Goal: Obtain resource: Download file/media

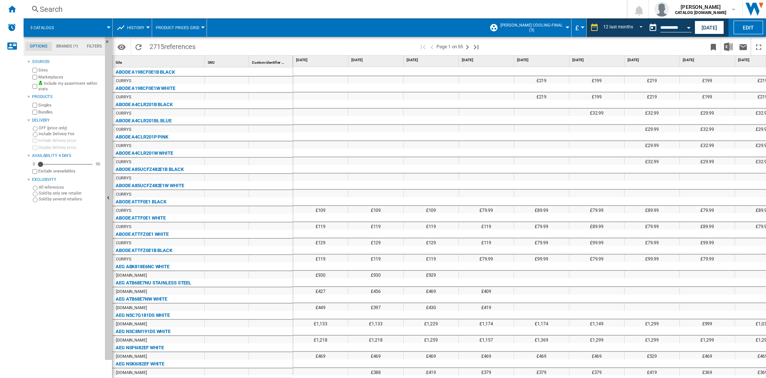
click at [68, 7] on div "Search" at bounding box center [324, 9] width 568 height 10
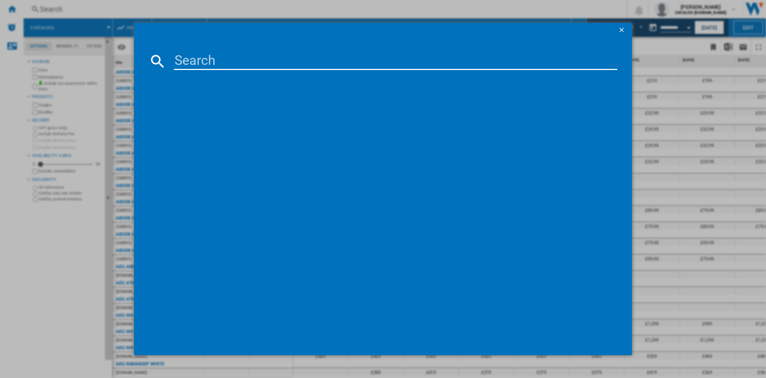
click at [182, 57] on input at bounding box center [396, 61] width 444 height 18
paste input "INKF8251 S4UK"
type input "INKF825"
click at [233, 63] on input "INKF825" at bounding box center [396, 61] width 444 height 18
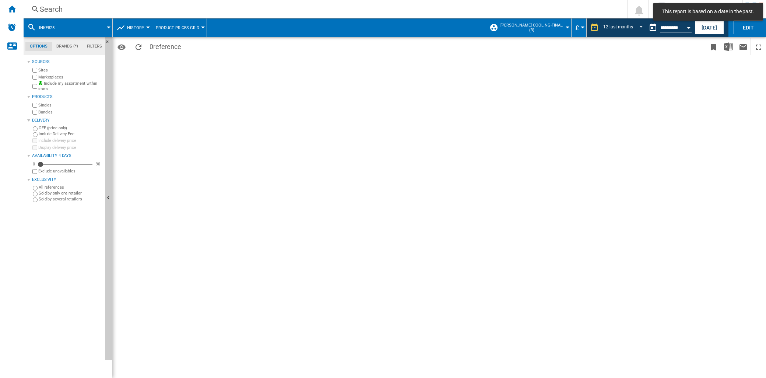
click at [70, 10] on div "Search" at bounding box center [324, 9] width 568 height 10
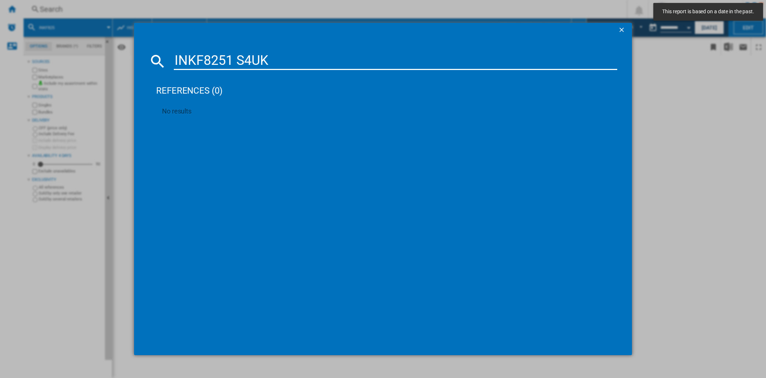
drag, startPoint x: 271, startPoint y: 61, endPoint x: 236, endPoint y: 60, distance: 35.0
click at [237, 60] on input "INKF8251 S4UK" at bounding box center [396, 61] width 444 height 18
type input "INKF8251"
drag, startPoint x: 268, startPoint y: 64, endPoint x: 109, endPoint y: 56, distance: 158.3
click at [111, 56] on div "INKF8251 references (0) No results" at bounding box center [383, 189] width 766 height 378
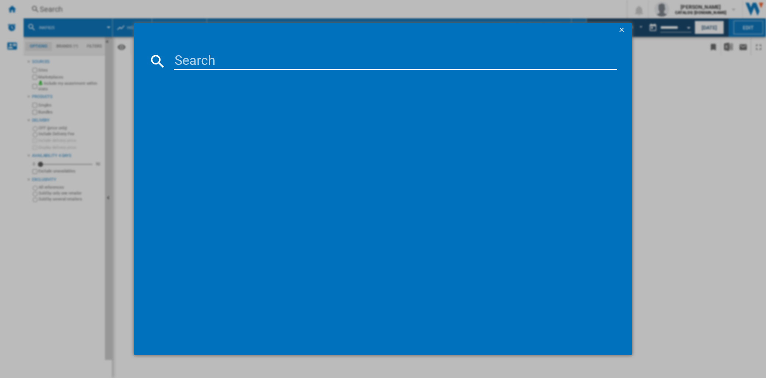
click at [83, 259] on div at bounding box center [383, 189] width 766 height 378
click at [621, 33] on ng-md-icon "getI18NText('BUTTONS.CLOSE_DIALOG')" at bounding box center [622, 30] width 9 height 9
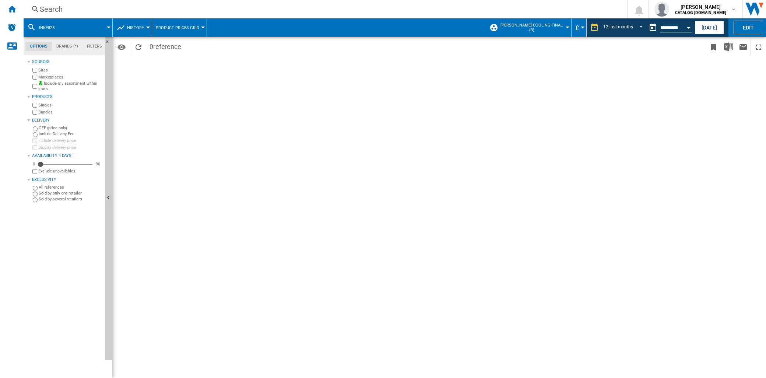
click at [58, 31] on button "INKF825" at bounding box center [50, 27] width 23 height 18
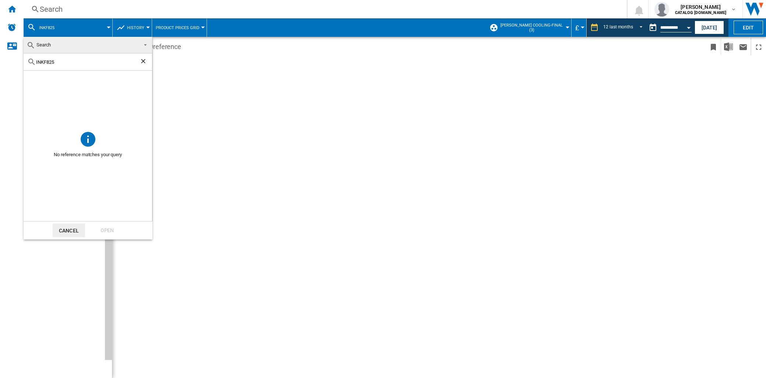
click at [16, 12] on md-backdrop at bounding box center [383, 189] width 766 height 378
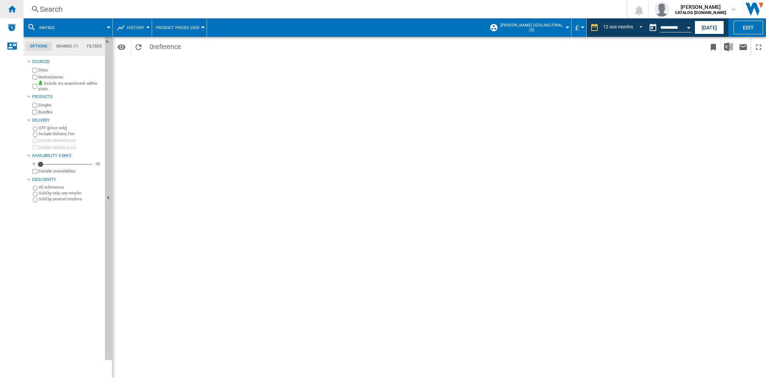
click at [14, 10] on ng-md-icon "Home" at bounding box center [11, 8] width 9 height 9
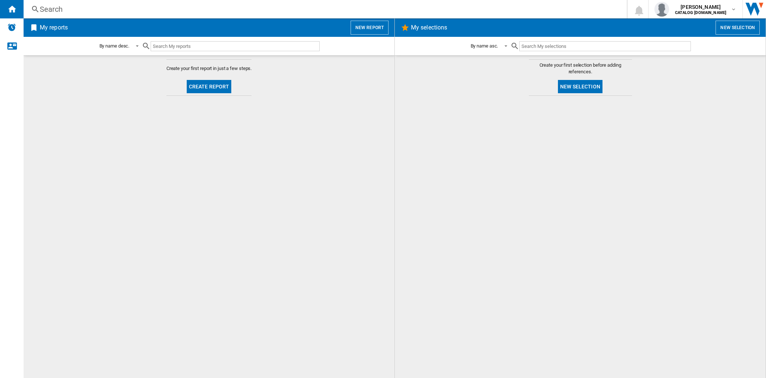
click at [58, 10] on div "Search" at bounding box center [324, 9] width 568 height 10
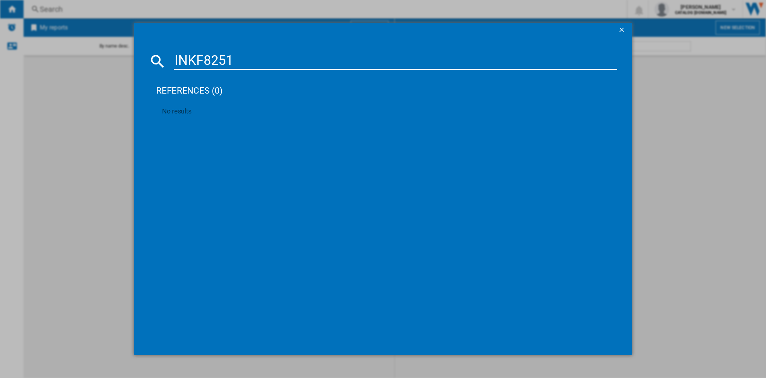
type input "INKF8251"
click at [622, 31] on ng-md-icon "getI18NText('BUTTONS.CLOSE_DIALOG')" at bounding box center [622, 30] width 9 height 9
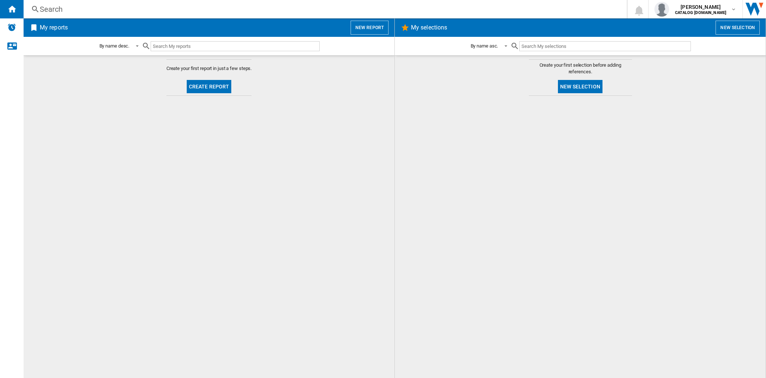
click at [153, 185] on md-content "Create your first report in just a few steps. Create report" at bounding box center [209, 216] width 371 height 323
click at [76, 28] on span "My reports" at bounding box center [192, 28] width 309 height 14
click at [56, 32] on h2 "My reports" at bounding box center [53, 28] width 31 height 14
click at [33, 28] on ng-md-icon at bounding box center [33, 27] width 9 height 9
click at [35, 30] on ng-md-icon at bounding box center [33, 27] width 9 height 9
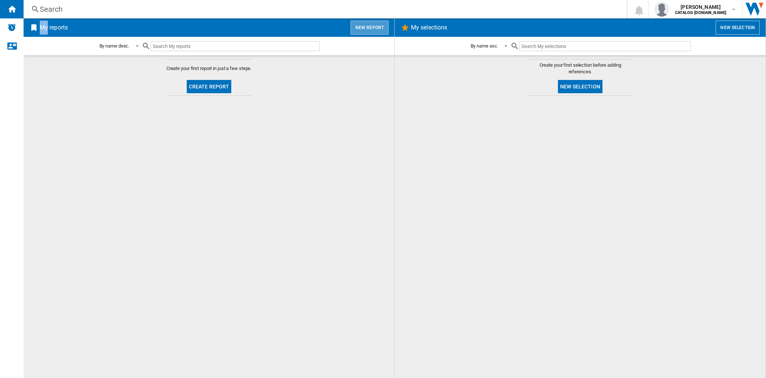
drag, startPoint x: 387, startPoint y: 33, endPoint x: 580, endPoint y: 27, distance: 193.2
click at [433, 74] on div "My reports New report By name desc. My order By report type By name asc. By nam…" at bounding box center [395, 198] width 743 height 360
click at [729, 6] on div "nevin malcok CATALOG BEKO.UK" at bounding box center [701, 9] width 59 height 12
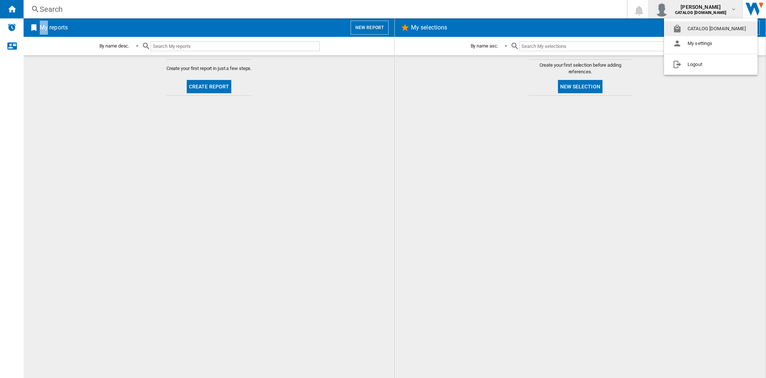
click at [703, 25] on button "CATALOG [DOMAIN_NAME]" at bounding box center [711, 28] width 94 height 15
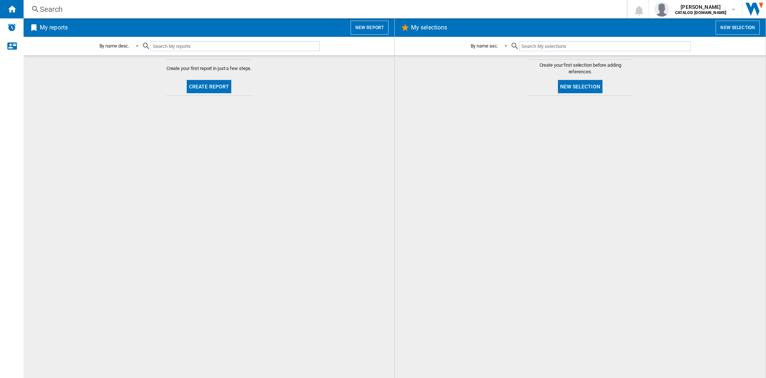
click at [220, 51] on div at bounding box center [231, 46] width 178 height 17
click at [218, 45] on input "text" at bounding box center [235, 46] width 169 height 10
click at [136, 48] on span at bounding box center [135, 45] width 9 height 7
click at [136, 48] on md-option "By name asc." at bounding box center [121, 50] width 56 height 18
click at [39, 146] on md-content "Create your first report in just a few steps. Create report" at bounding box center [209, 216] width 371 height 323
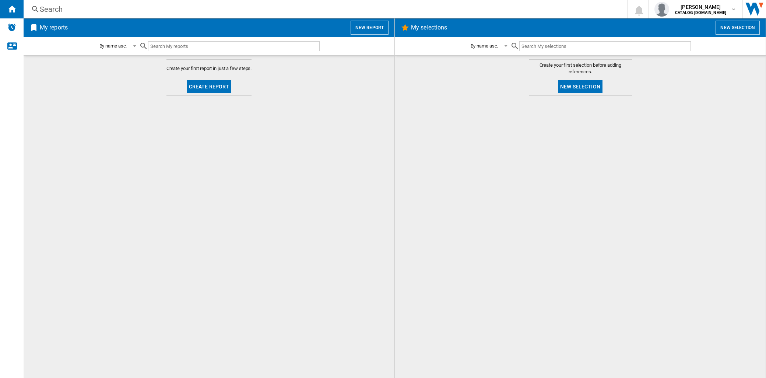
drag, startPoint x: 209, startPoint y: 88, endPoint x: 406, endPoint y: 62, distance: 198.9
click at [220, 143] on md-content "Create your first report in just a few steps. Create report" at bounding box center [209, 216] width 371 height 323
click at [217, 89] on button "Create report" at bounding box center [209, 86] width 45 height 13
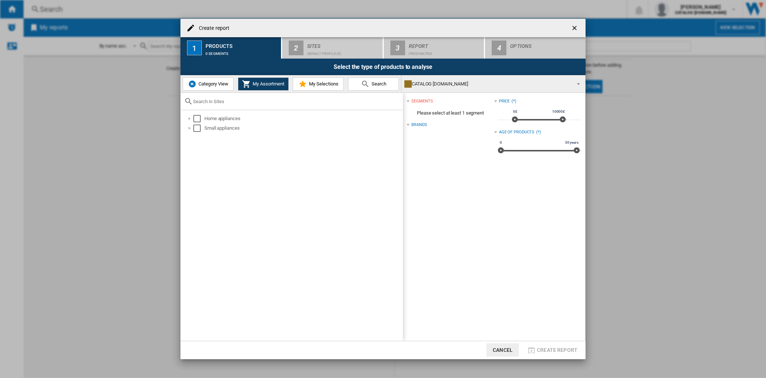
click at [199, 87] on button "Category View" at bounding box center [208, 83] width 51 height 13
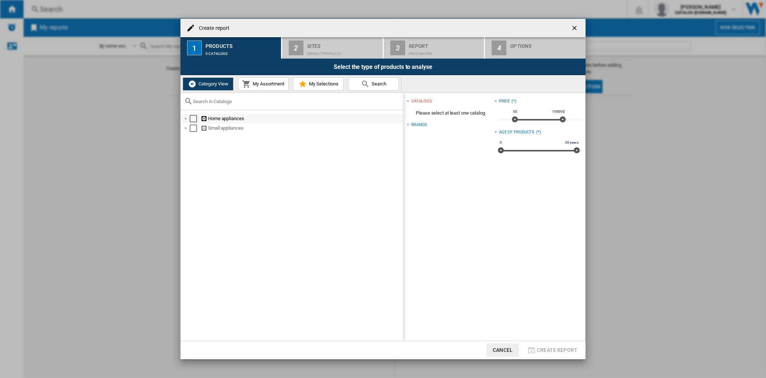
click at [187, 119] on div at bounding box center [185, 118] width 7 height 7
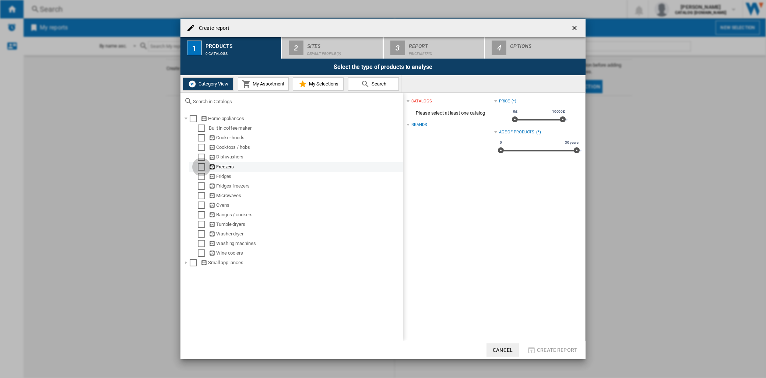
click at [200, 168] on div "Select" at bounding box center [201, 166] width 7 height 7
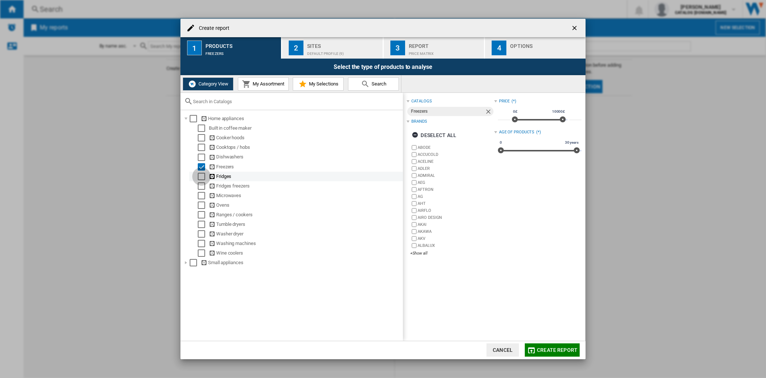
click at [201, 176] on div "Select" at bounding box center [201, 176] width 7 height 7
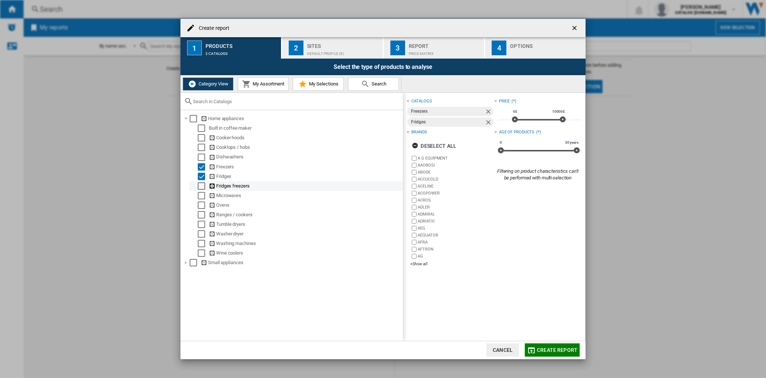
click at [202, 183] on div "Select" at bounding box center [201, 185] width 7 height 7
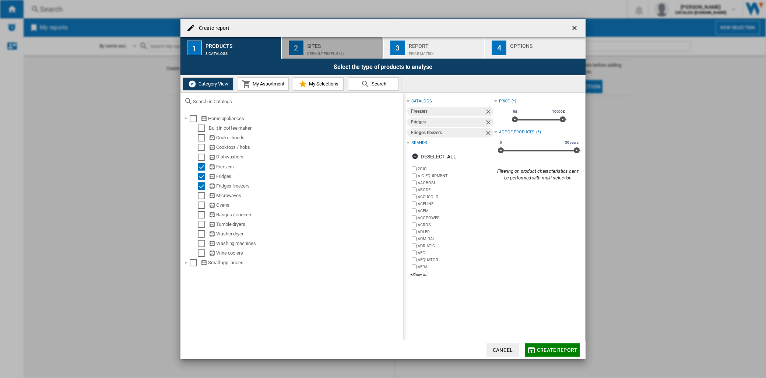
click at [324, 53] on div "Default profile (9)" at bounding box center [343, 52] width 73 height 8
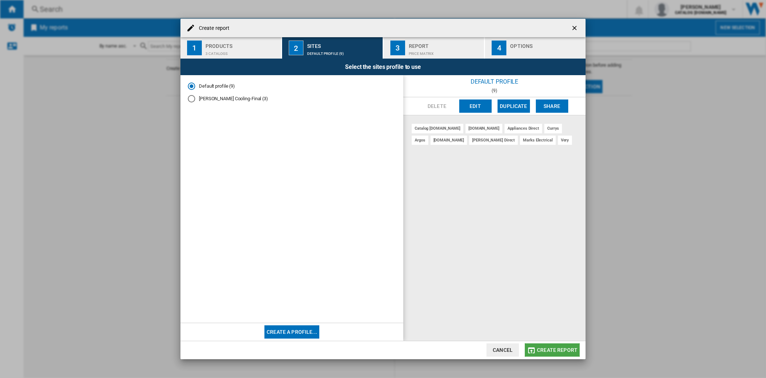
click at [552, 351] on span "Create report" at bounding box center [557, 350] width 41 height 6
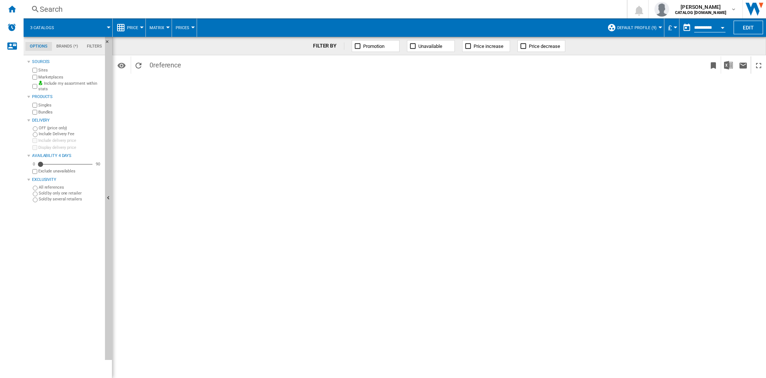
click at [168, 27] on div at bounding box center [168, 28] width 4 height 2
click at [144, 131] on md-backdrop at bounding box center [383, 189] width 766 height 378
click at [75, 200] on label "Sold by several retailers" at bounding box center [70, 199] width 63 height 6
click at [166, 30] on button "Matrix" at bounding box center [159, 27] width 18 height 18
drag, startPoint x: 161, startPoint y: 102, endPoint x: 161, endPoint y: 92, distance: 9.9
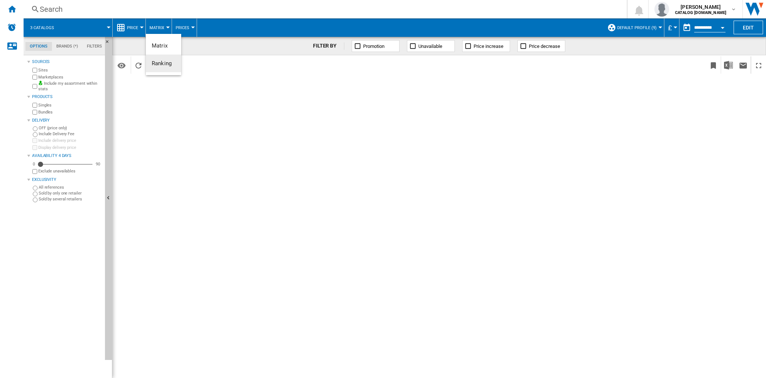
click at [161, 99] on md-backdrop at bounding box center [383, 189] width 766 height 378
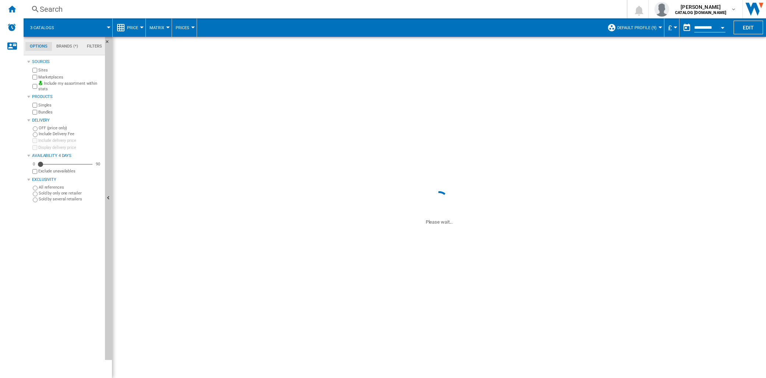
click at [141, 27] on div at bounding box center [142, 28] width 4 height 2
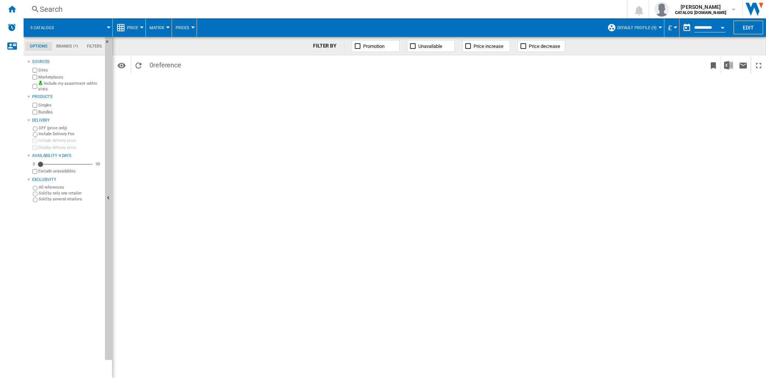
click at [139, 27] on md-backdrop at bounding box center [383, 189] width 766 height 378
click at [65, 48] on md-backdrop at bounding box center [383, 189] width 766 height 378
drag, startPoint x: 112, startPoint y: 212, endPoint x: 119, endPoint y: 198, distance: 15.8
click at [114, 210] on md-backdrop at bounding box center [383, 189] width 766 height 378
click at [140, 26] on md-backdrop at bounding box center [383, 189] width 766 height 378
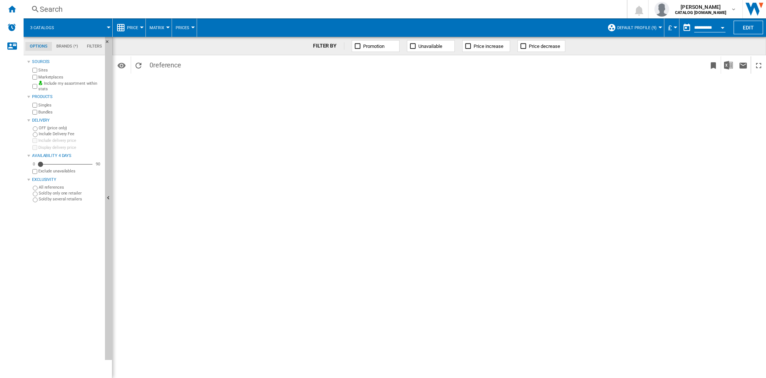
click at [139, 28] on md-backdrop at bounding box center [383, 189] width 766 height 378
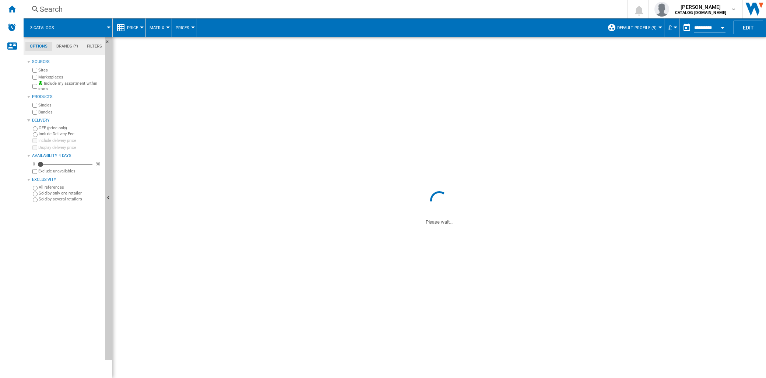
click at [58, 8] on div "Search" at bounding box center [324, 9] width 568 height 10
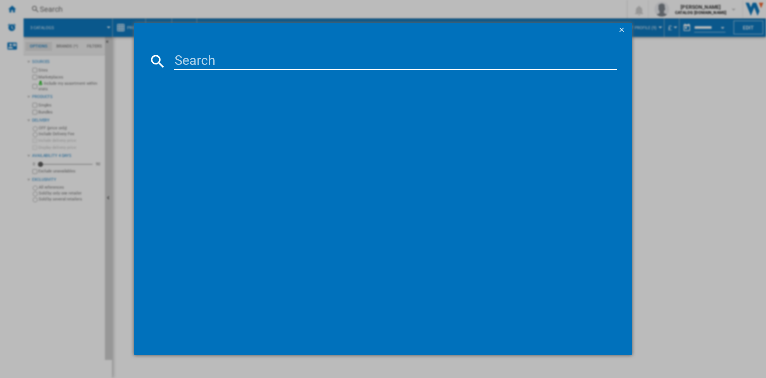
click at [216, 62] on input at bounding box center [396, 61] width 444 height 18
type input "i"
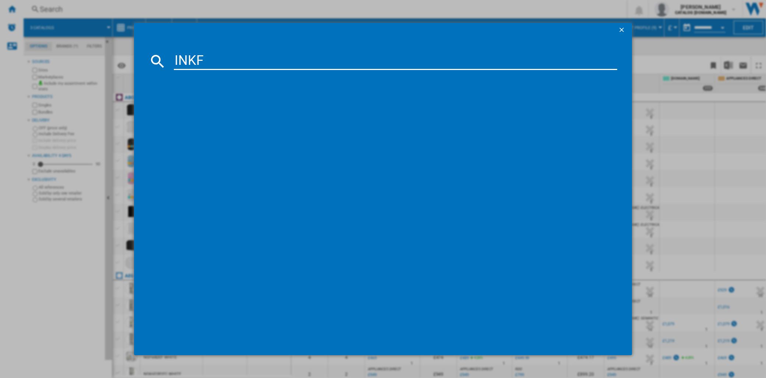
type input "INKF"
click at [255, 106] on div "INDESIT INKF8251S4 STAINLESS STEEL" at bounding box center [388, 108] width 436 height 7
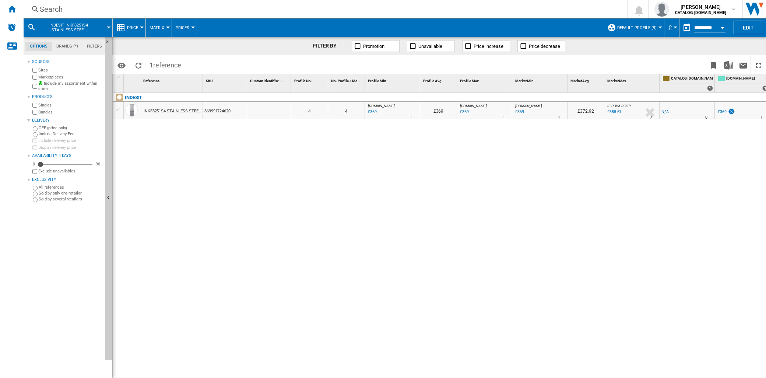
click at [165, 28] on button "Matrix" at bounding box center [159, 27] width 18 height 18
click at [143, 27] on md-backdrop at bounding box center [383, 189] width 766 height 378
click at [142, 27] on div at bounding box center [142, 28] width 4 height 2
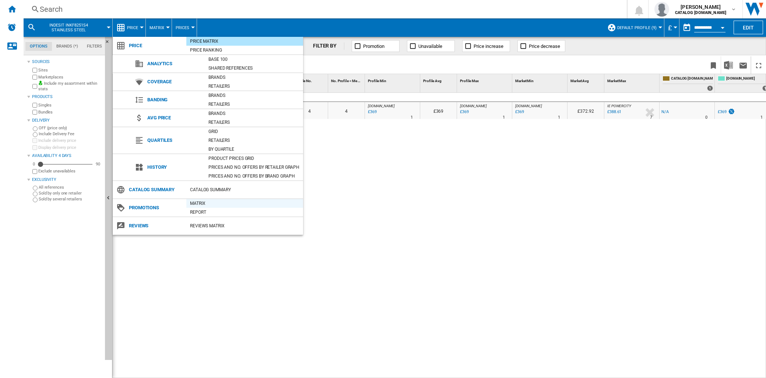
click at [207, 201] on div "Matrix" at bounding box center [244, 203] width 117 height 7
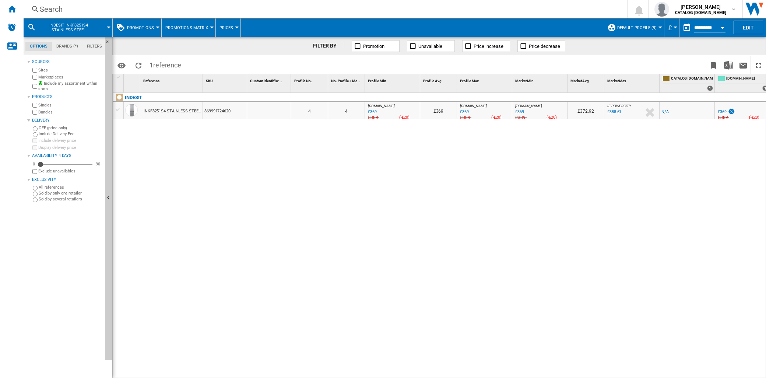
click at [157, 28] on div at bounding box center [158, 28] width 4 height 2
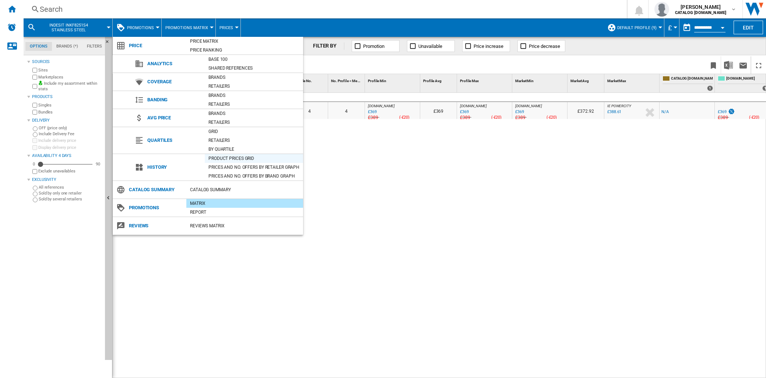
click at [220, 159] on div "Product prices grid" at bounding box center [254, 158] width 98 height 7
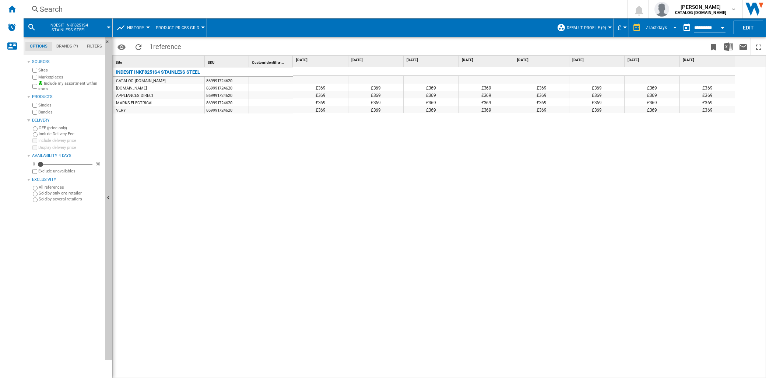
click at [672, 30] on md-select-value "7 last days" at bounding box center [662, 27] width 35 height 11
click at [658, 120] on div "12 last months" at bounding box center [660, 122] width 30 height 6
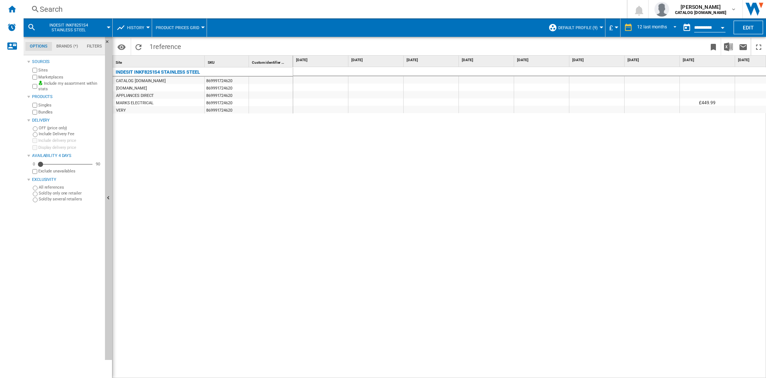
click at [723, 26] on button "Open calendar" at bounding box center [722, 26] width 13 height 13
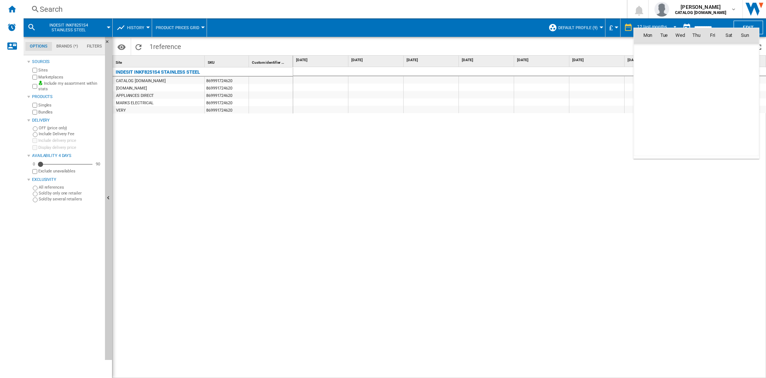
scroll to position [3515, 0]
click at [714, 24] on div at bounding box center [383, 189] width 766 height 378
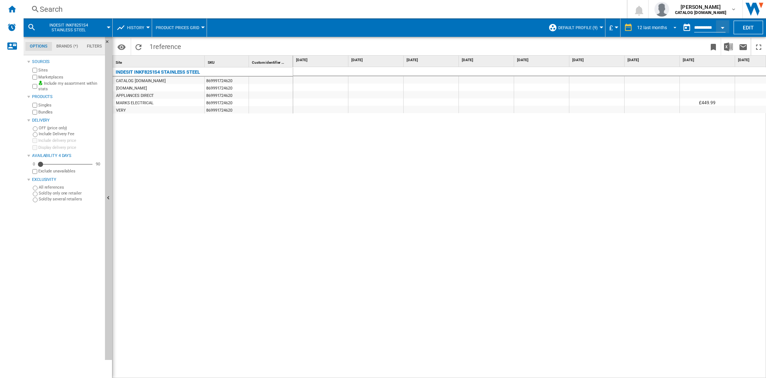
click at [673, 26] on span "REPORTS.WIZARD.STEPS.REPORT.STEPS.REPORT_OPTIONS.PERIOD: 12 last months" at bounding box center [673, 27] width 9 height 7
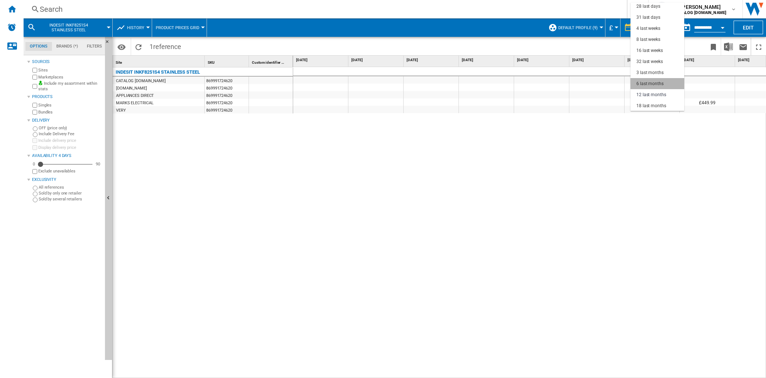
click at [661, 83] on div "6 last months" at bounding box center [650, 84] width 27 height 6
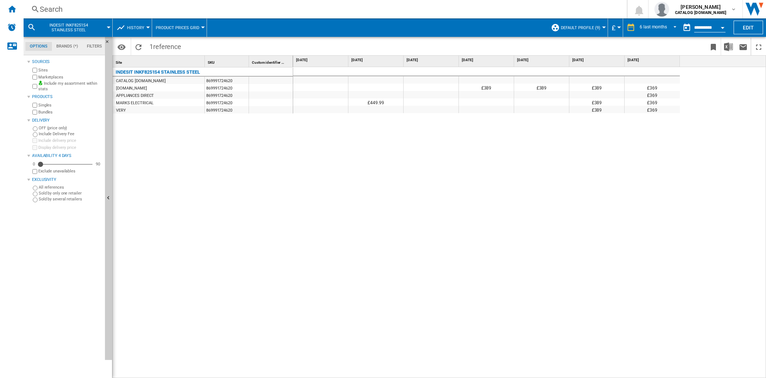
click at [605, 27] on div at bounding box center [604, 28] width 4 height 2
click at [587, 77] on span "Edit "Default profile"..." at bounding box center [590, 74] width 66 height 7
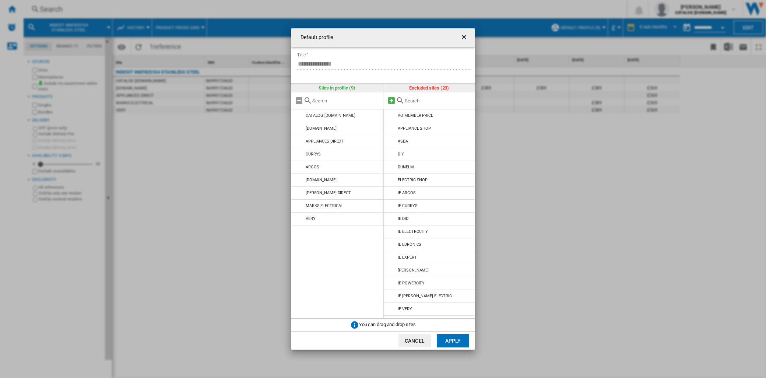
click at [391, 102] on md-icon at bounding box center [391, 100] width 9 height 9
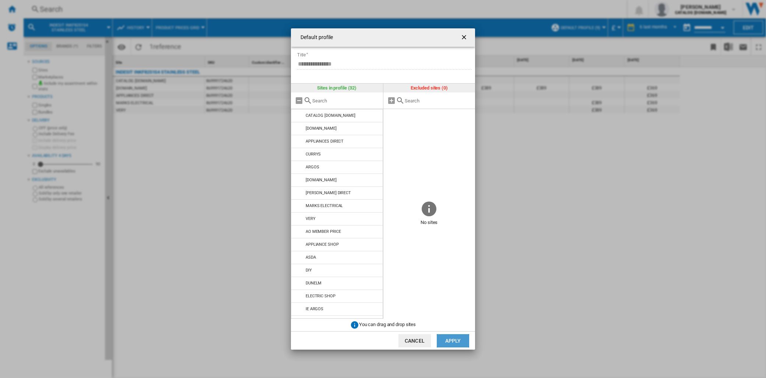
click at [450, 338] on button "Apply" at bounding box center [453, 340] width 32 height 13
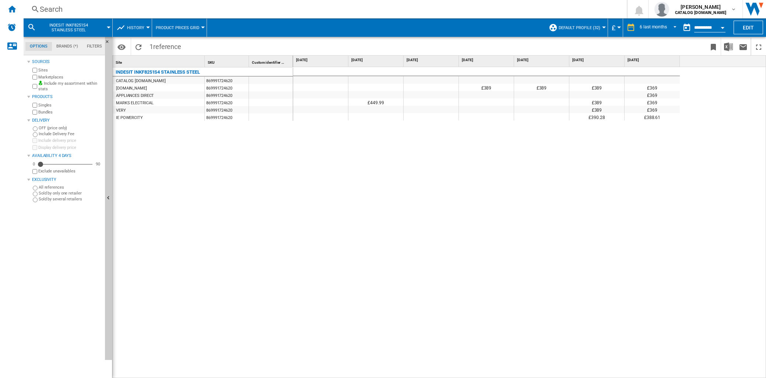
drag, startPoint x: 688, startPoint y: 128, endPoint x: 584, endPoint y: 181, distance: 116.8
click at [584, 181] on div "£389 £389 £389 £369 £369 £449.99 £389 £369 £389 £369 £390.28 £388.61" at bounding box center [530, 223] width 474 height 312
click at [727, 48] on img "Download in Excel" at bounding box center [728, 46] width 9 height 9
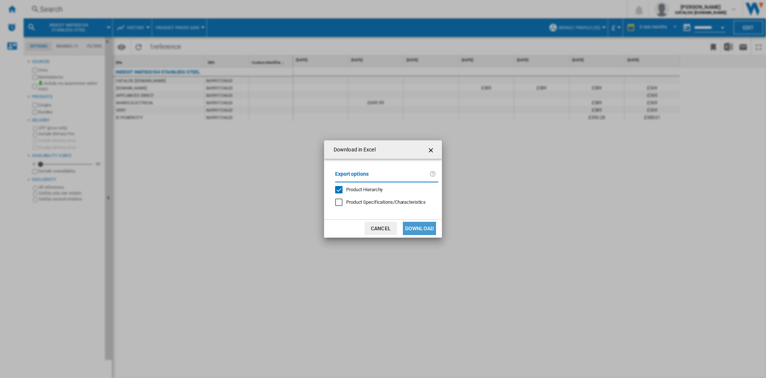
click at [416, 230] on button "Download" at bounding box center [419, 228] width 33 height 13
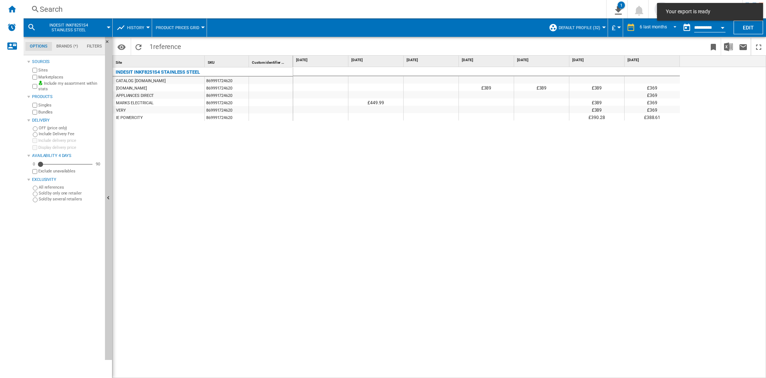
click at [52, 9] on div "Search" at bounding box center [314, 9] width 548 height 10
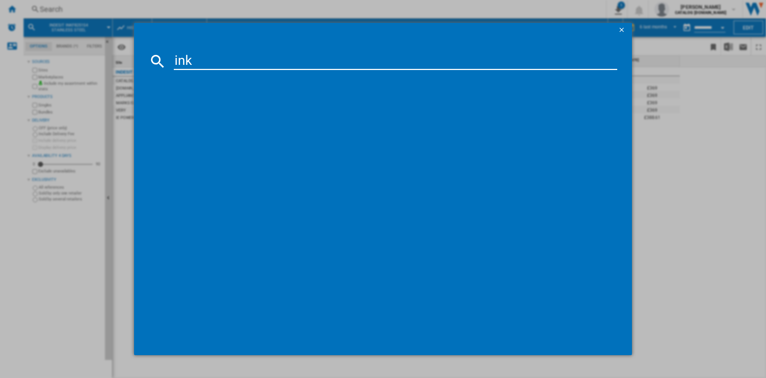
type input "inkf"
drag, startPoint x: 219, startPoint y: 67, endPoint x: 160, endPoint y: 64, distance: 58.6
click at [160, 64] on div "inkf" at bounding box center [383, 61] width 469 height 18
type input "INKF"
click at [186, 124] on div "INDESIT INKF8251W4 WHITE" at bounding box center [388, 124] width 436 height 7
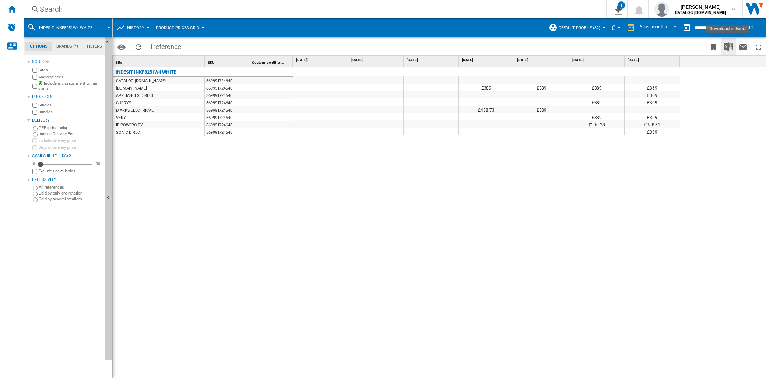
click at [727, 45] on img "Download in Excel" at bounding box center [728, 46] width 9 height 9
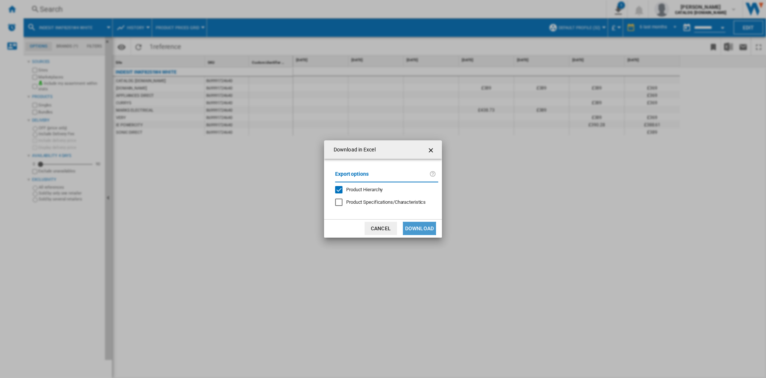
click at [415, 227] on button "Download" at bounding box center [419, 228] width 33 height 13
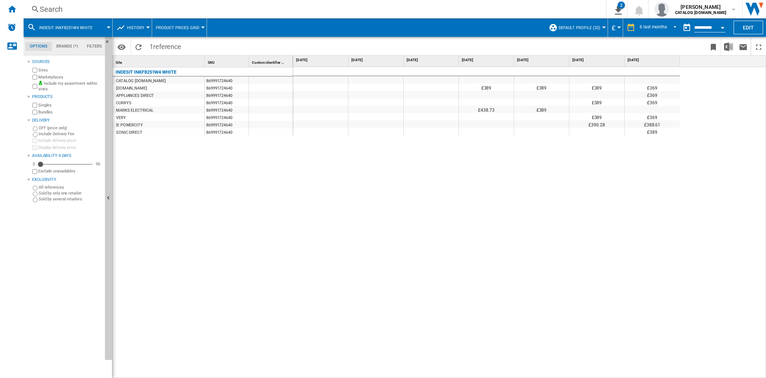
click at [470, 286] on div "£389 £389 £389 £369 £369 £389 £369 £438.73 £389 £389 £369 £390.28 £388.61 £389" at bounding box center [530, 223] width 474 height 312
